Goal: Check status: Check status

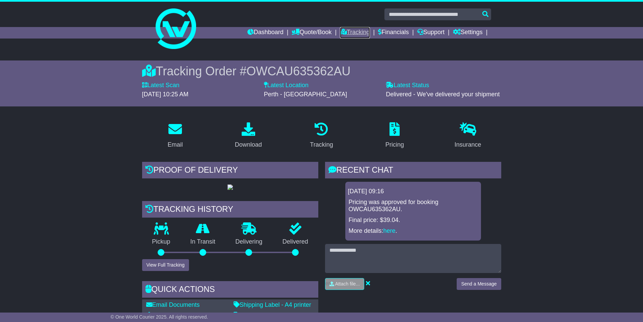
click at [345, 36] on link "Tracking" at bounding box center [355, 32] width 30 height 11
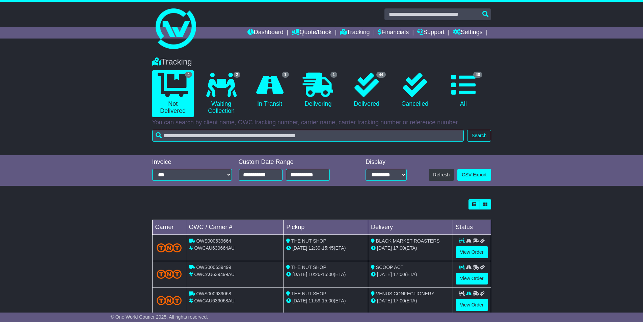
scroll to position [34, 0]
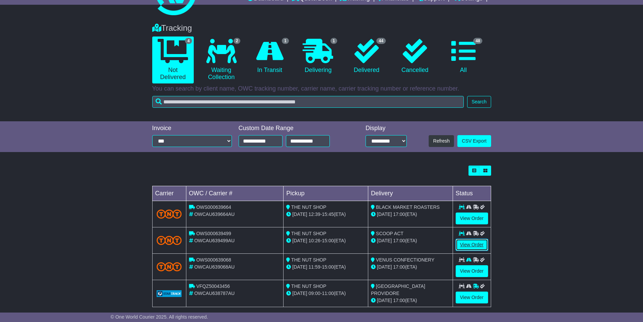
click at [463, 248] on link "View Order" at bounding box center [471, 245] width 32 height 12
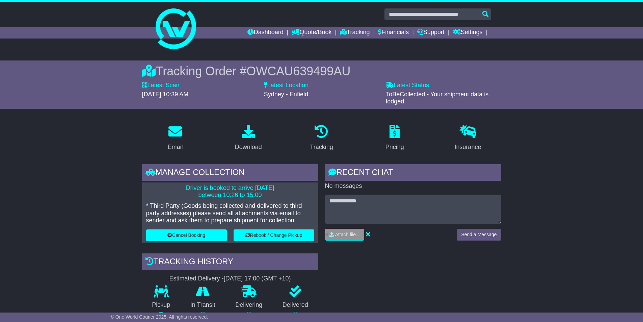
scroll to position [67, 0]
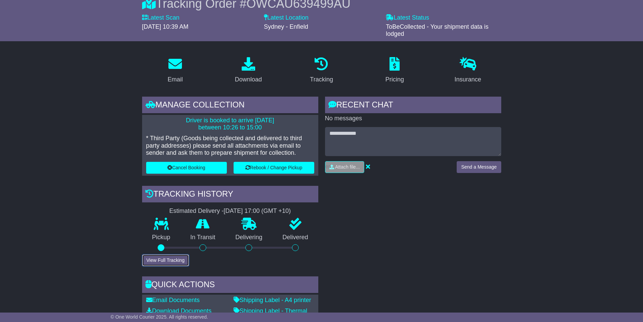
click at [169, 257] on button "View Full Tracking" at bounding box center [165, 260] width 47 height 12
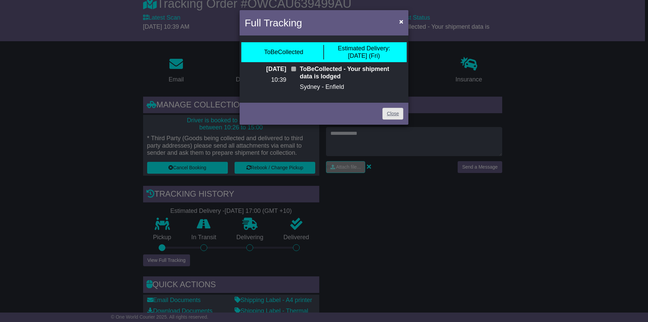
drag, startPoint x: 385, startPoint y: 105, endPoint x: 388, endPoint y: 110, distance: 5.9
click at [387, 110] on div "Close" at bounding box center [324, 113] width 169 height 24
click at [388, 110] on link "Close" at bounding box center [392, 114] width 21 height 12
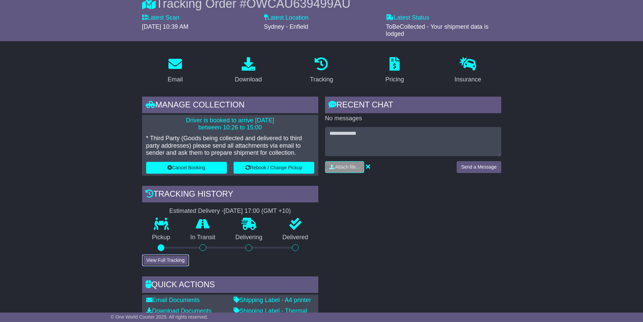
scroll to position [0, 0]
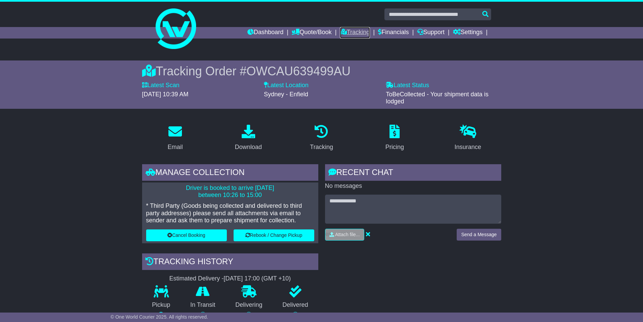
click at [358, 32] on link "Tracking" at bounding box center [355, 32] width 30 height 11
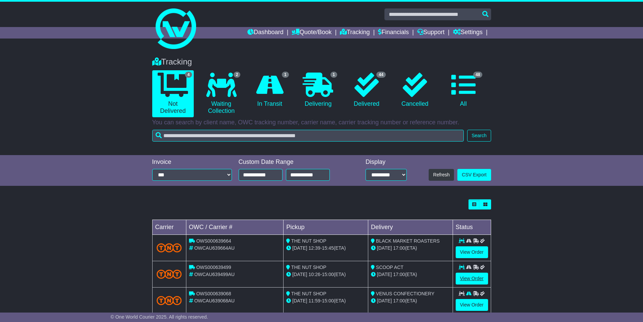
scroll to position [42, 0]
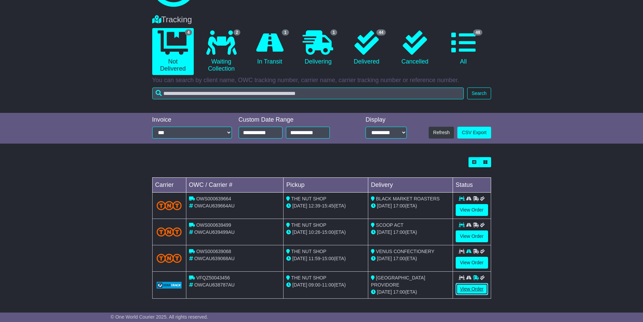
click at [480, 293] on link "View Order" at bounding box center [471, 289] width 32 height 12
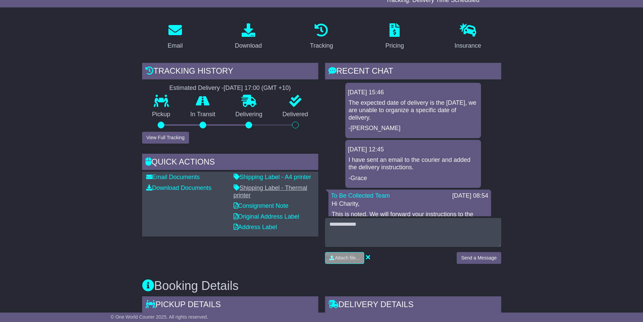
scroll to position [67, 0]
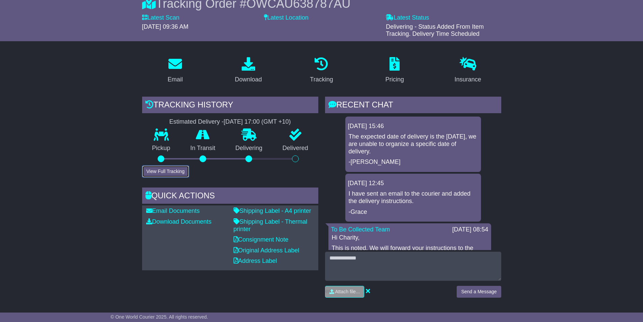
click at [148, 174] on button "View Full Tracking" at bounding box center [165, 171] width 47 height 12
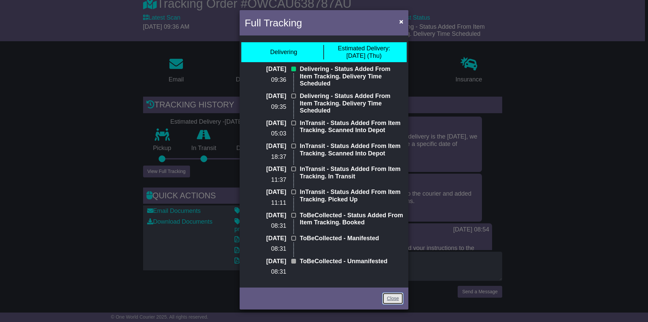
click at [388, 296] on link "Close" at bounding box center [392, 298] width 21 height 12
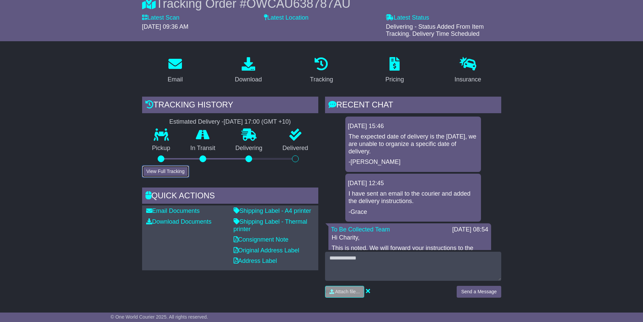
scroll to position [0, 0]
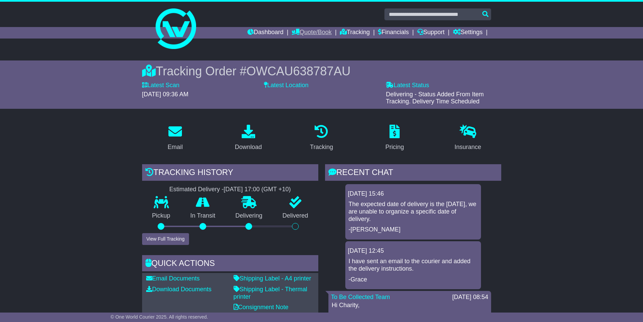
click at [303, 35] on link "Quote/Book" at bounding box center [311, 32] width 40 height 11
click at [302, 45] on link "Domestic" at bounding box center [318, 43] width 53 height 7
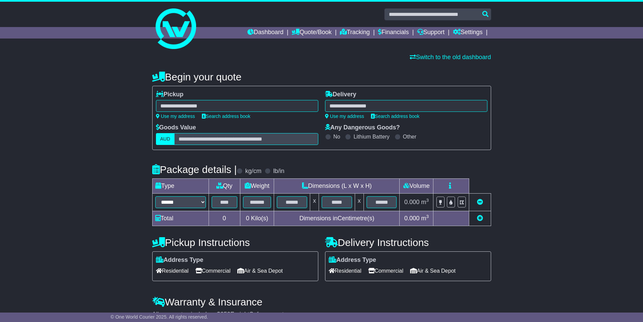
click at [463, 63] on div "Switch to the old dashboard" at bounding box center [321, 57] width 345 height 14
click at [461, 59] on link "Switch to the old dashboard" at bounding box center [450, 57] width 81 height 7
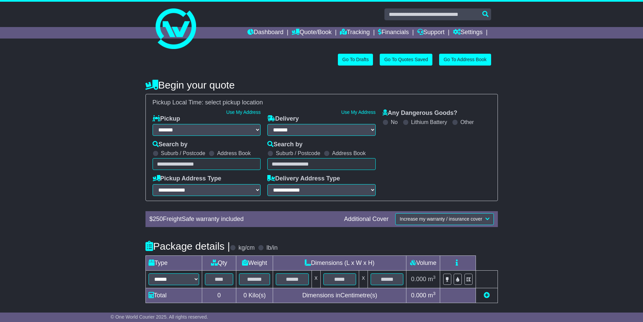
select select "**"
